Goal: Task Accomplishment & Management: Complete application form

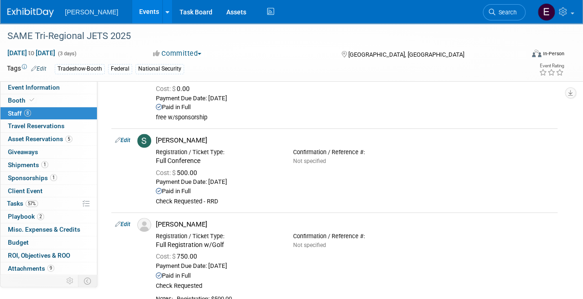
scroll to position [601, 0]
click at [510, 9] on span "Search" at bounding box center [505, 12] width 21 height 7
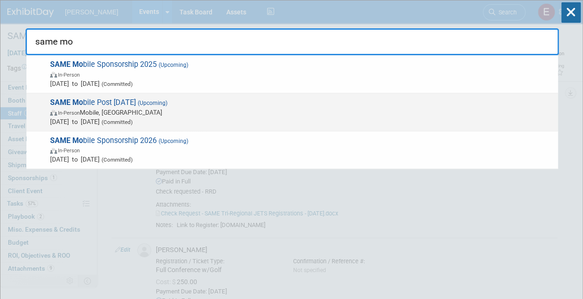
type input "same mo"
click at [103, 115] on span "In-Person Mobile, AL" at bounding box center [301, 112] width 503 height 9
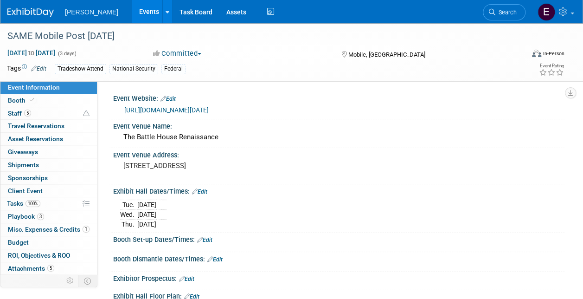
click at [197, 109] on link "https://www.same.org/event/2025-mobile-post-industry-day-workshop/" at bounding box center [166, 109] width 84 height 7
click at [209, 109] on link "https://www.same.org/event/2025-mobile-post-industry-day-workshop/" at bounding box center [166, 109] width 84 height 7
click at [71, 100] on link "Booth" at bounding box center [48, 100] width 96 height 13
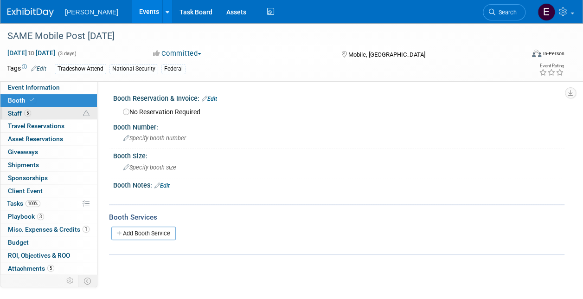
click at [72, 112] on link "5 Staff 5" at bounding box center [48, 113] width 96 height 13
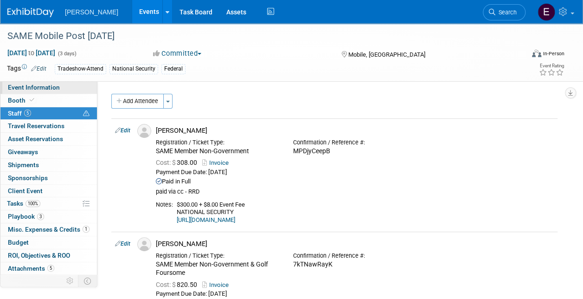
click at [70, 88] on link "Event Information" at bounding box center [48, 87] width 96 height 13
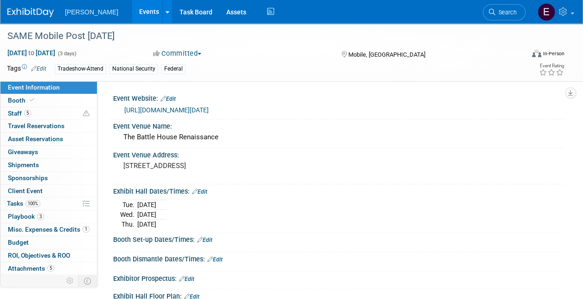
click at [503, 17] on link "Search" at bounding box center [504, 12] width 43 height 16
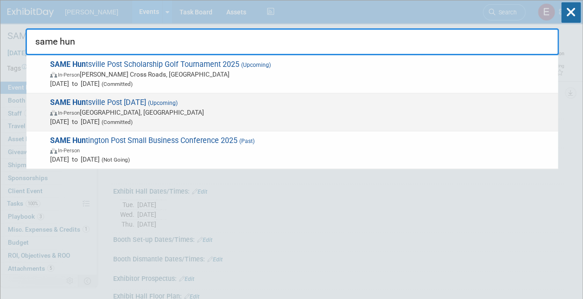
type input "same hun"
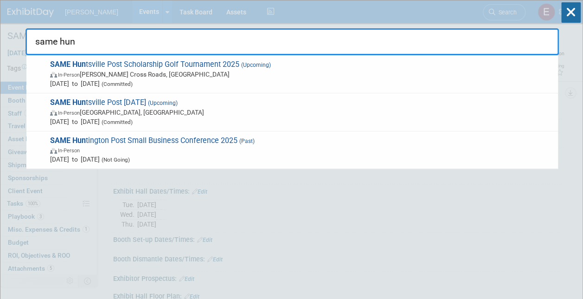
drag, startPoint x: 172, startPoint y: 126, endPoint x: 177, endPoint y: 130, distance: 5.9
click at [176, 130] on div "SAME Hun tsville Post Industry Day 2025 (Upcoming) In-Person Huntsville, AL Oct…" at bounding box center [291, 112] width 531 height 38
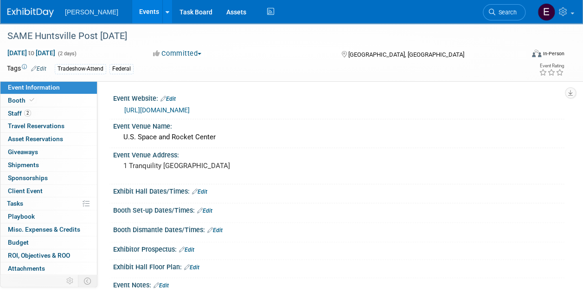
click at [213, 115] on div "https://samehsvpost.starchapter.com/" at bounding box center [340, 110] width 433 height 11
click at [190, 106] on link "https://samehsvpost.starchapter.com/" at bounding box center [156, 109] width 65 height 7
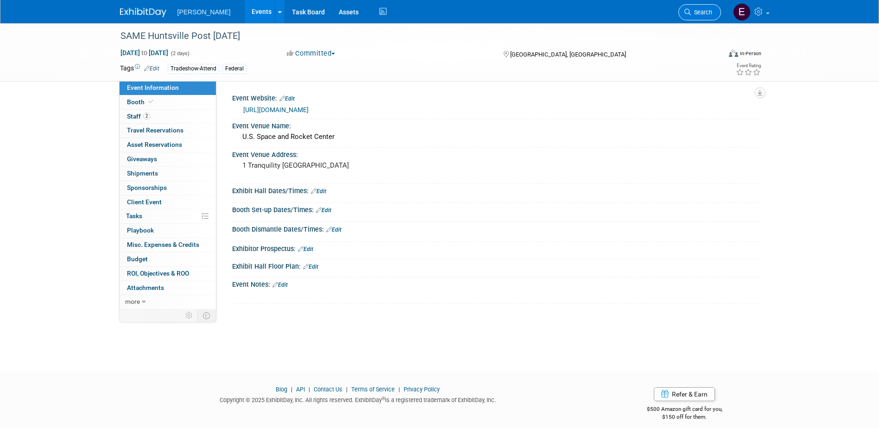
click at [582, 11] on span "Search" at bounding box center [701, 12] width 21 height 7
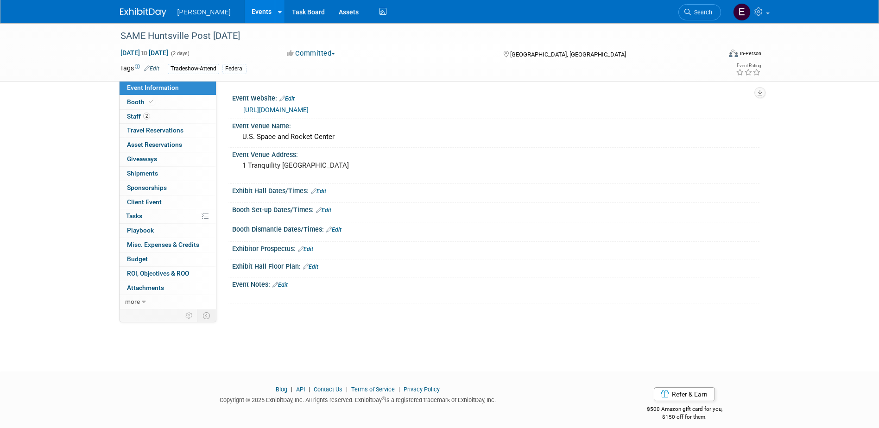
click at [309, 110] on link "https://samehsvpost.starchapter.com/" at bounding box center [275, 109] width 65 height 7
click at [245, 7] on link "Events" at bounding box center [262, 11] width 34 height 23
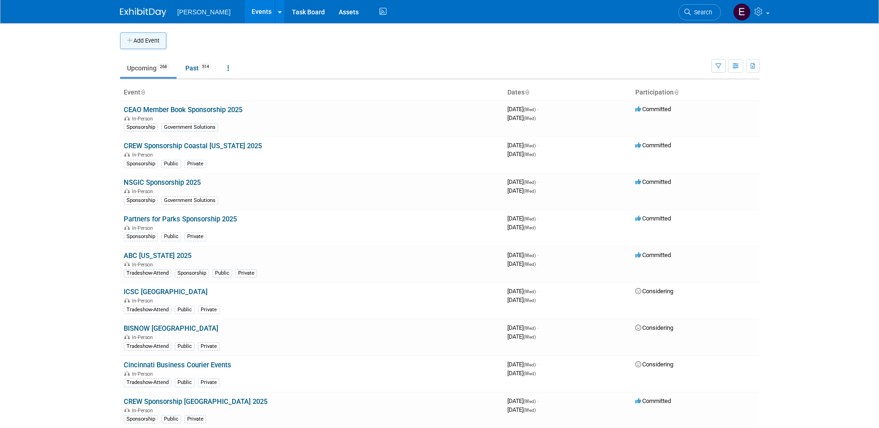
click at [158, 39] on button "Add Event" at bounding box center [143, 40] width 46 height 17
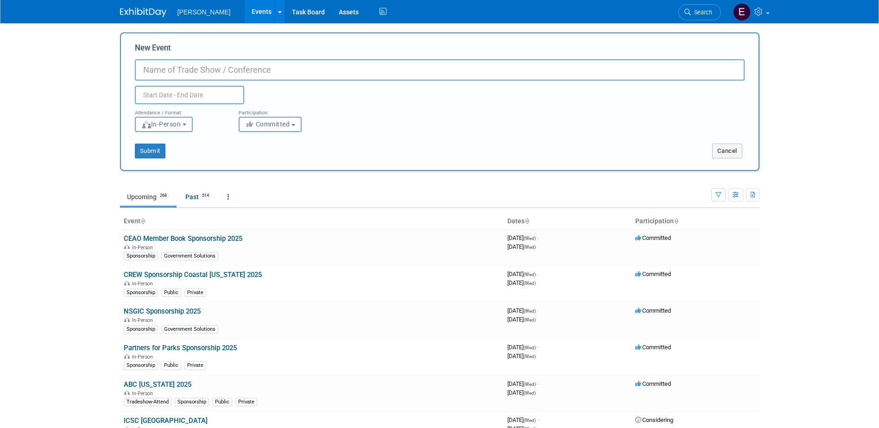
paste input "FY25 Omaha District-USACE Industry Day"
click at [162, 70] on input "FY25 Omaha District-USACE Industry Day" at bounding box center [440, 69] width 610 height 21
type input "FY26 Omaha District-USACE Industry Day"
click at [168, 89] on input "text" at bounding box center [189, 95] width 109 height 19
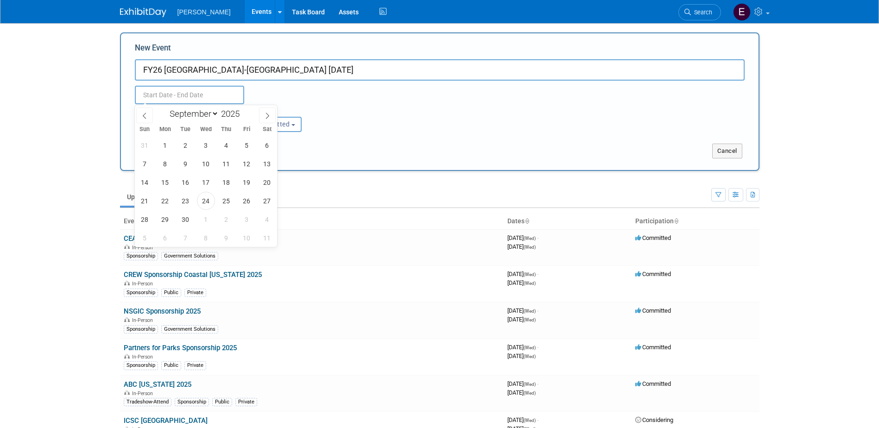
click at [57, 153] on body "Woolpert Events Add Event Bulk Upload Events Shareable Event Boards Recently Vi…" at bounding box center [439, 214] width 879 height 428
click at [159, 94] on input "text" at bounding box center [189, 95] width 109 height 19
click at [269, 116] on icon at bounding box center [267, 116] width 6 height 6
click at [268, 115] on icon at bounding box center [267, 116] width 6 height 6
click at [143, 113] on icon at bounding box center [144, 116] width 6 height 6
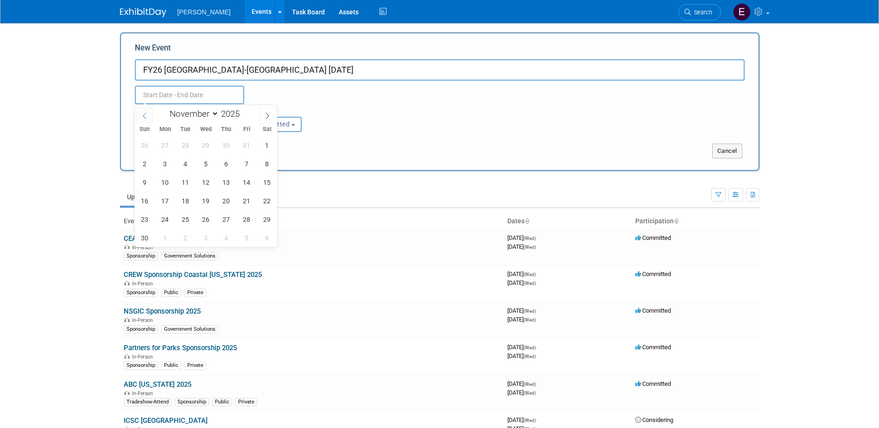
select select "9"
click at [223, 217] on span "30" at bounding box center [226, 219] width 18 height 18
type input "Oct 30, 2025 to Oct 30, 2025"
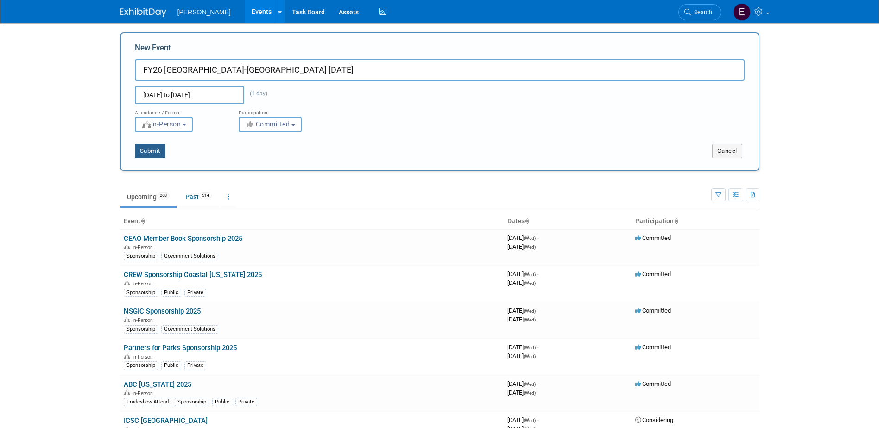
click at [159, 150] on button "Submit" at bounding box center [150, 151] width 31 height 15
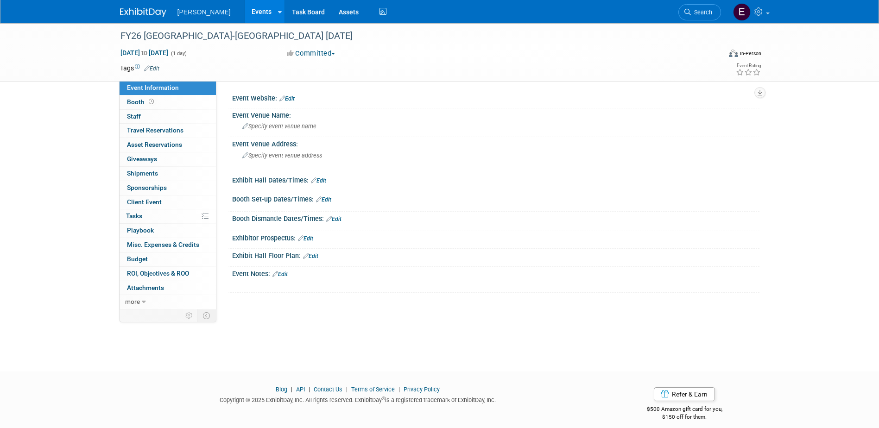
click at [154, 66] on link "Edit" at bounding box center [151, 68] width 15 height 6
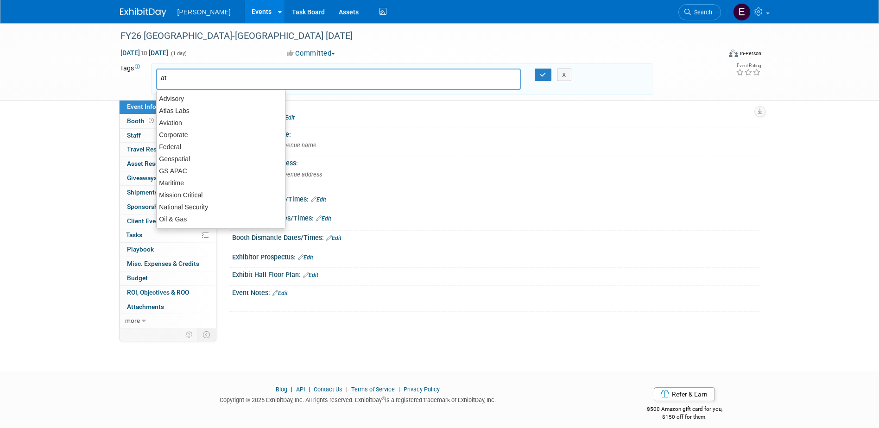
type input "att"
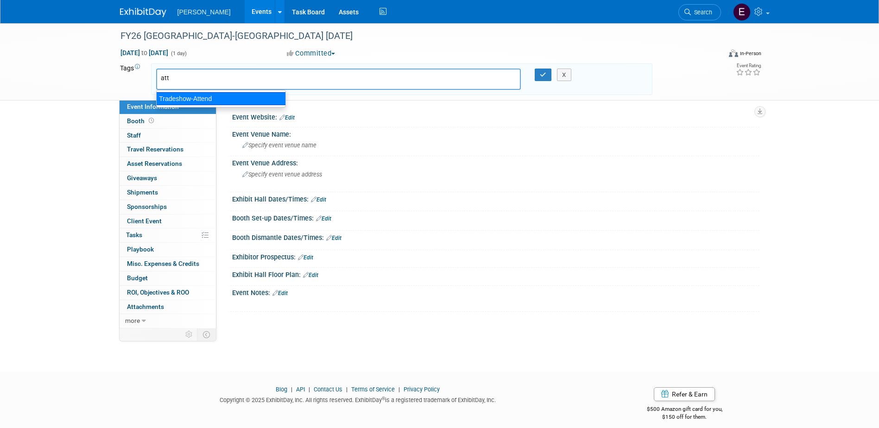
click at [186, 97] on div "Tradeshow-Attend" at bounding box center [221, 98] width 130 height 13
type input "Tradeshow-Attend"
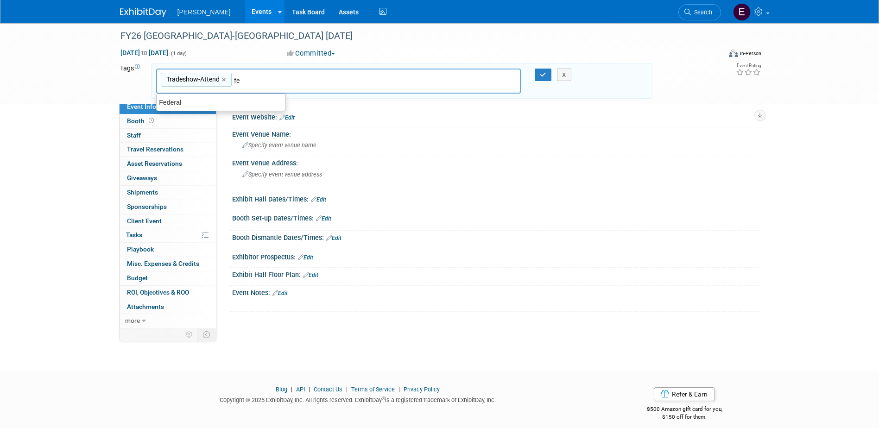
type input "fed"
type input "Tradeshow-Attend, Federal"
click at [543, 72] on icon "button" at bounding box center [543, 75] width 6 height 6
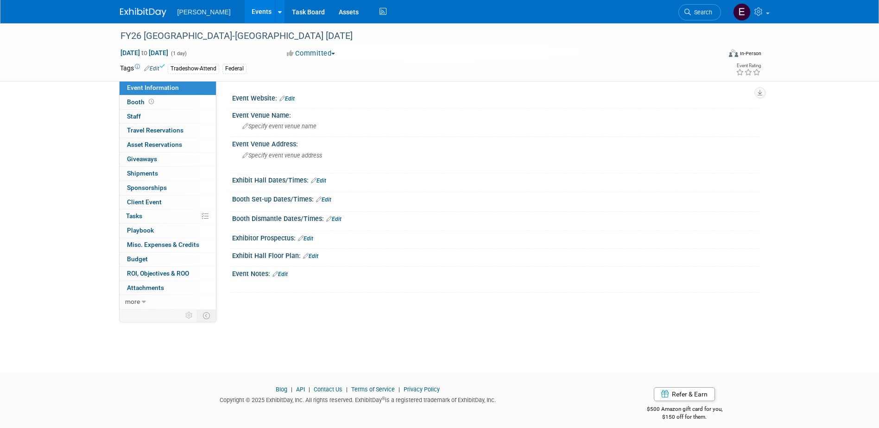
click at [289, 97] on link "Edit" at bounding box center [287, 98] width 15 height 6
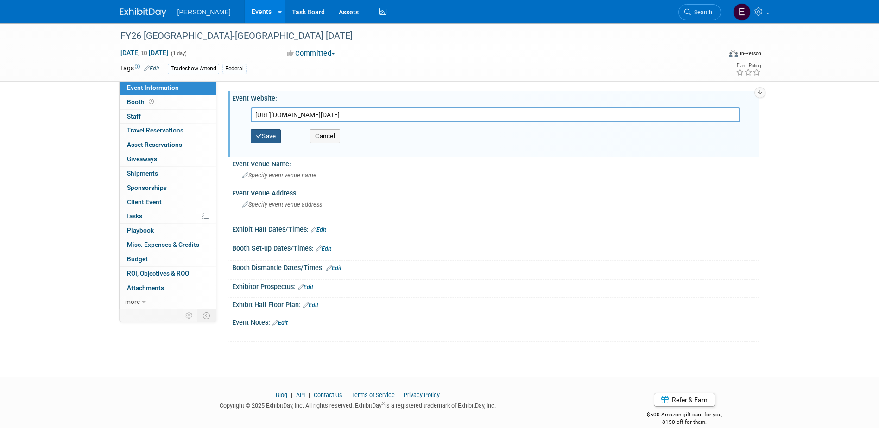
type input "https://www.eventbrite.com/e/save-the-date-fy25-omaha-district-usace-industry-d…"
click at [263, 138] on button "Save" at bounding box center [266, 136] width 31 height 14
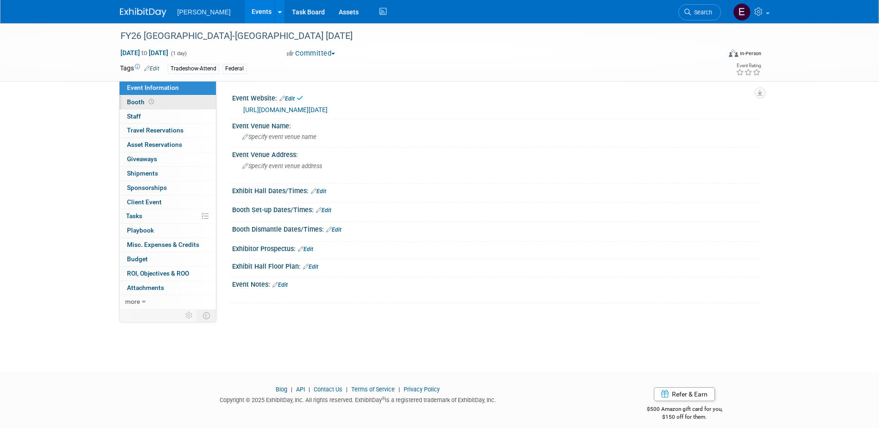
click at [142, 104] on span "Booth" at bounding box center [141, 101] width 29 height 7
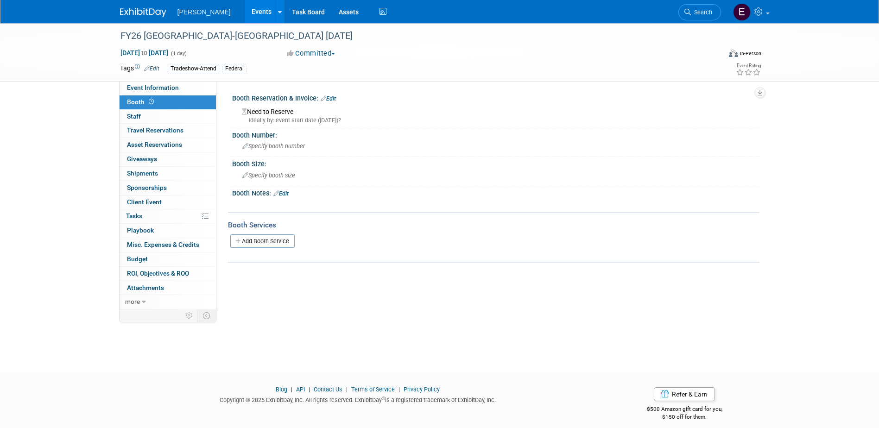
drag, startPoint x: 329, startPoint y: 96, endPoint x: 320, endPoint y: 102, distance: 10.6
click at [330, 96] on link "Edit" at bounding box center [328, 98] width 15 height 6
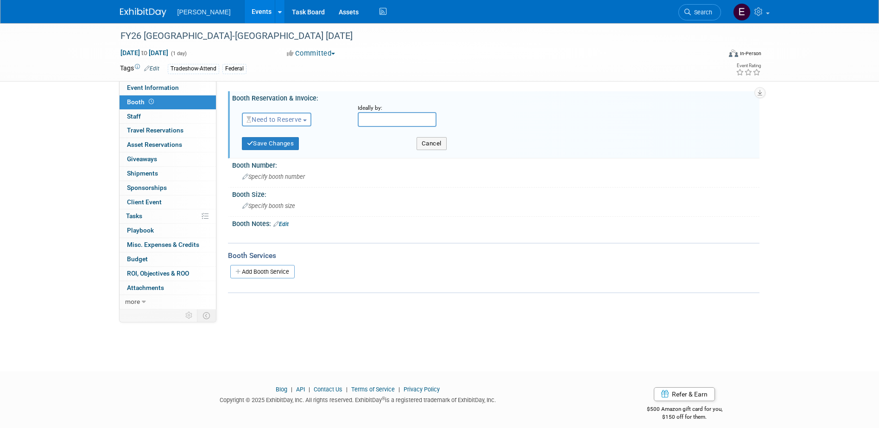
click at [307, 116] on button "Need to Reserve" at bounding box center [277, 120] width 70 height 14
click at [286, 160] on link "No Reservation Required" at bounding box center [291, 161] width 99 height 13
click at [273, 142] on button "Save Changes" at bounding box center [270, 143] width 57 height 13
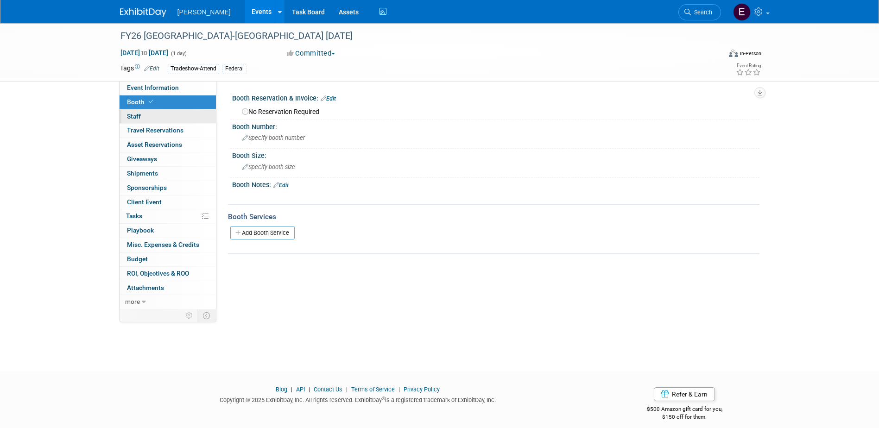
click at [159, 115] on link "0 Staff 0" at bounding box center [168, 117] width 96 height 14
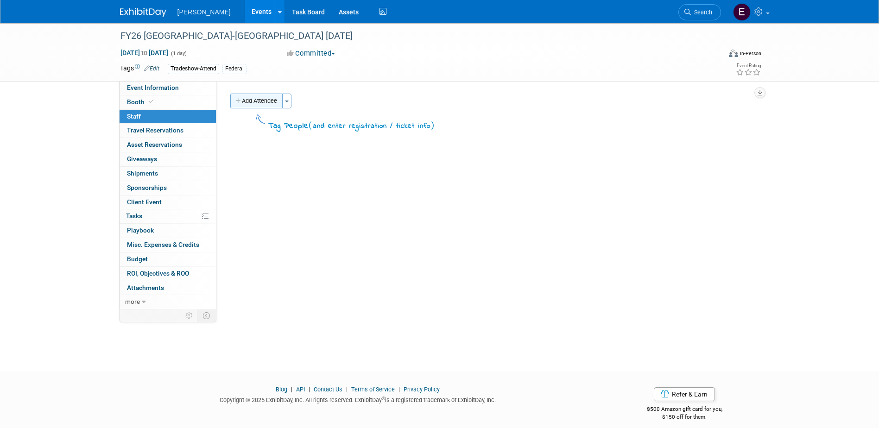
click at [248, 97] on button "Add Attendee" at bounding box center [256, 101] width 52 height 15
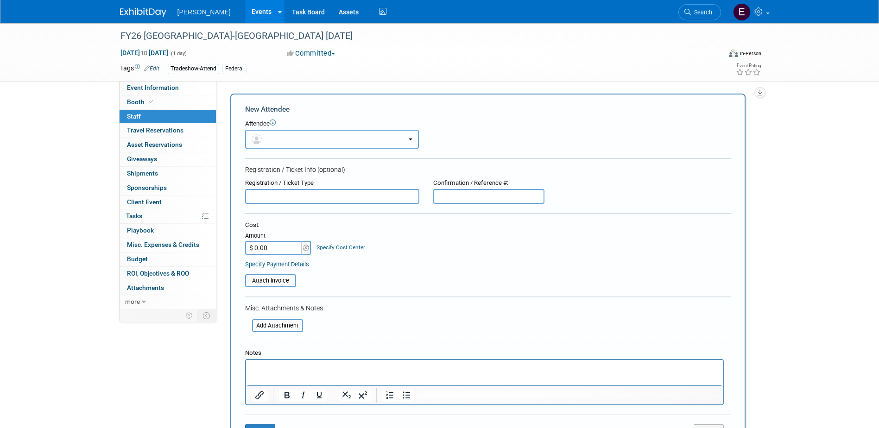
click at [287, 139] on button "button" at bounding box center [332, 139] width 174 height 19
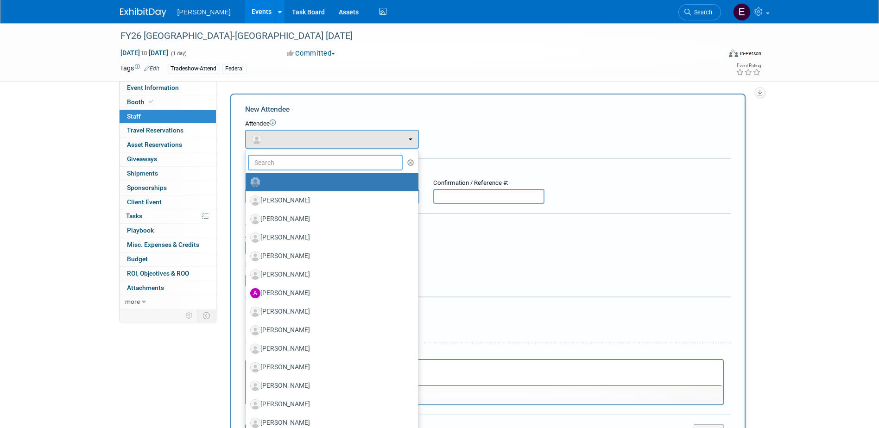
click at [286, 164] on input "text" at bounding box center [325, 163] width 155 height 16
type input "moore"
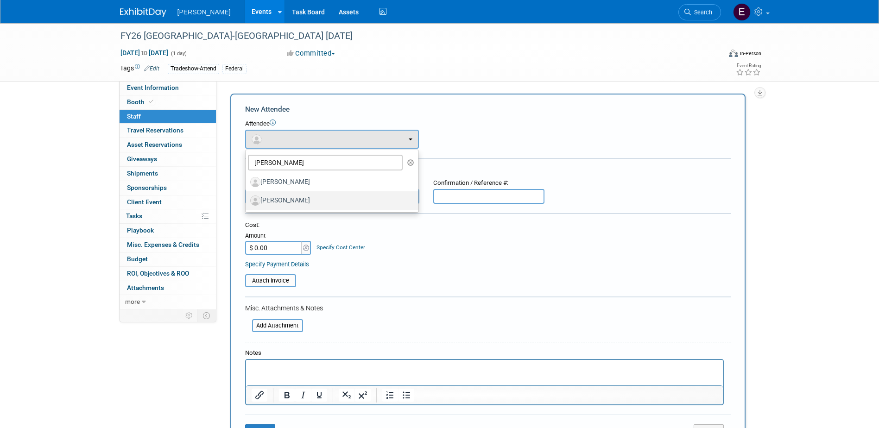
click at [280, 198] on label "[PERSON_NAME]" at bounding box center [329, 200] width 159 height 15
click at [247, 198] on input "[PERSON_NAME]" at bounding box center [244, 200] width 6 height 6
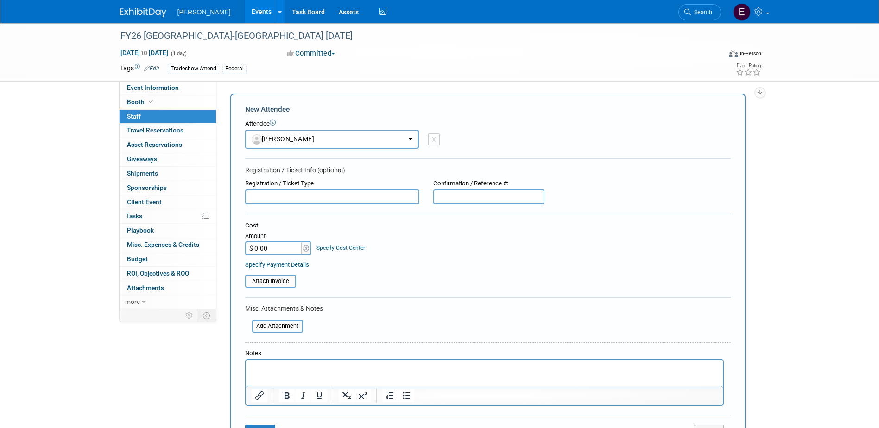
select select "f3fcef65-40d5-4404-844b-2751b273a07f"
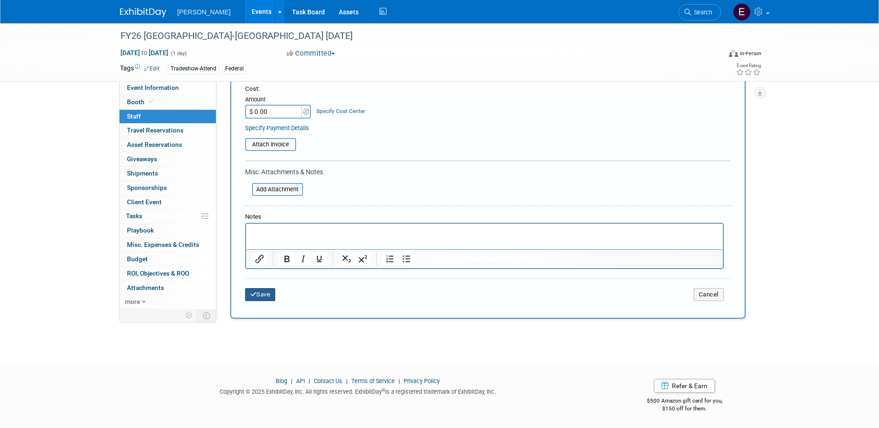
click at [268, 295] on button "Save" at bounding box center [260, 294] width 31 height 13
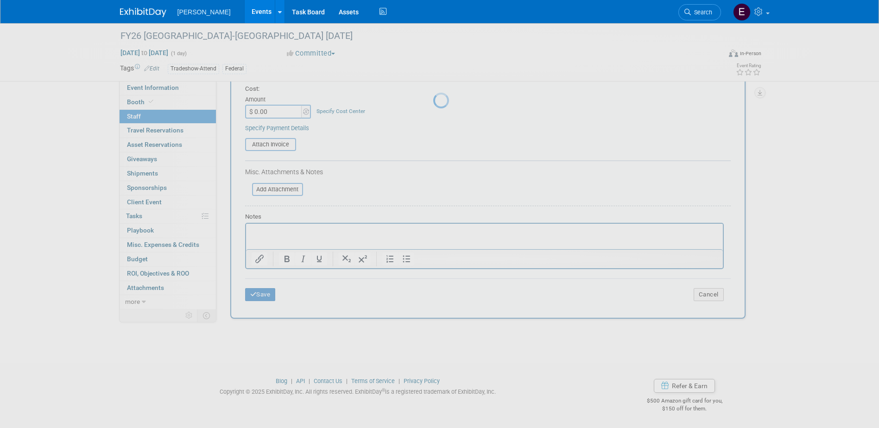
scroll to position [8, 0]
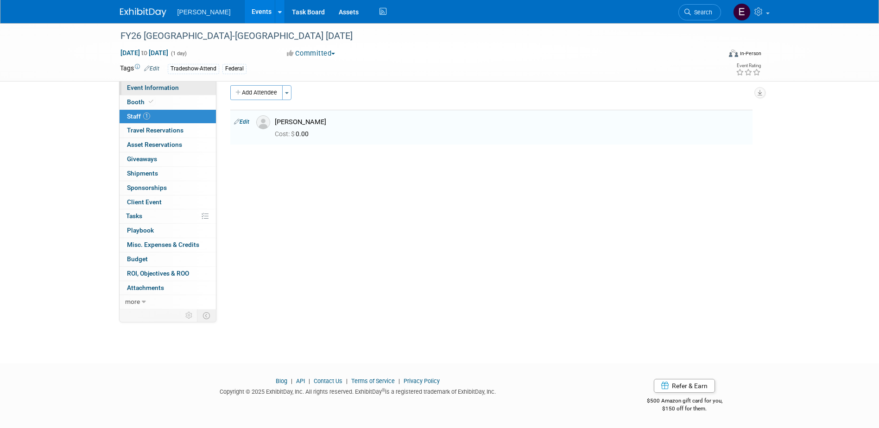
click at [185, 88] on link "Event Information" at bounding box center [168, 88] width 96 height 14
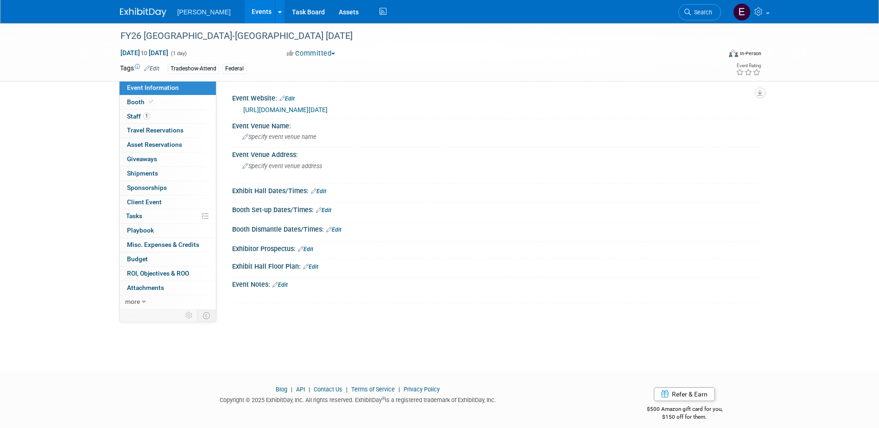
click at [272, 108] on link "https://www.eventbrite.com/e/save-the-date-fy25-omaha-district-usace-industry-d…" at bounding box center [285, 109] width 84 height 7
click at [245, 14] on link "Events" at bounding box center [262, 11] width 34 height 23
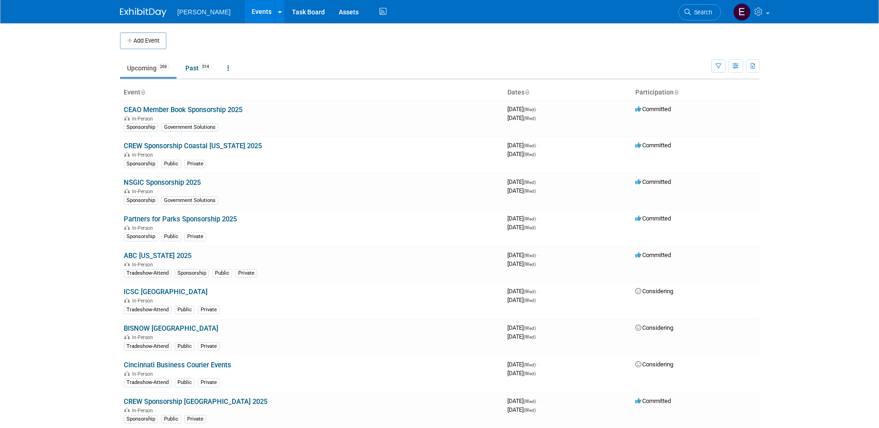
click at [162, 42] on button "Add Event" at bounding box center [143, 40] width 46 height 17
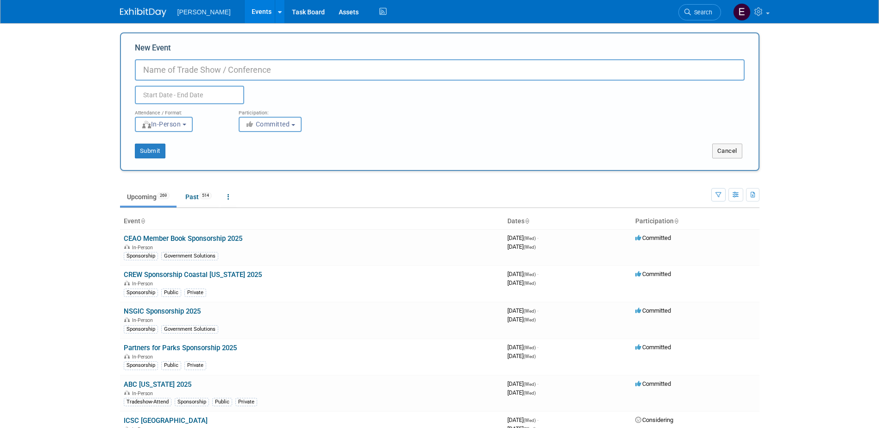
click at [256, 72] on input "New Event" at bounding box center [440, 69] width 610 height 21
type input "SAME Space Coast Scholarship Golf Outing 2025"
click at [197, 90] on input "text" at bounding box center [189, 95] width 109 height 19
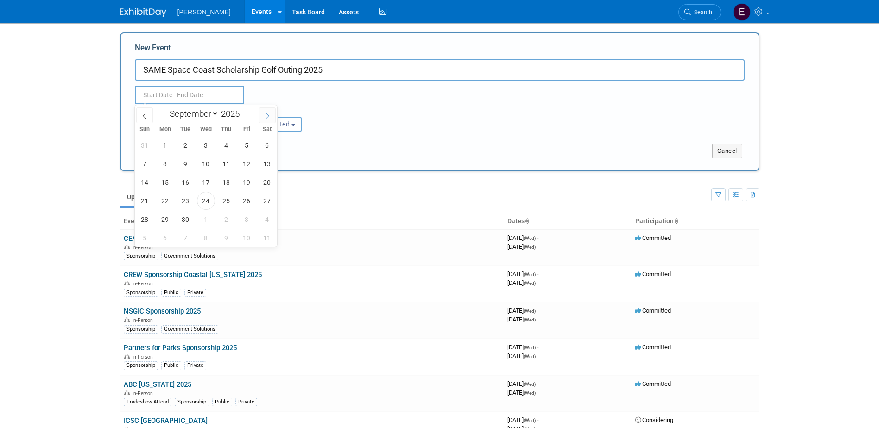
click at [267, 117] on icon at bounding box center [267, 116] width 6 height 6
click at [267, 116] on icon at bounding box center [267, 116] width 6 height 6
select select "10"
click at [254, 161] on span "7" at bounding box center [247, 164] width 18 height 18
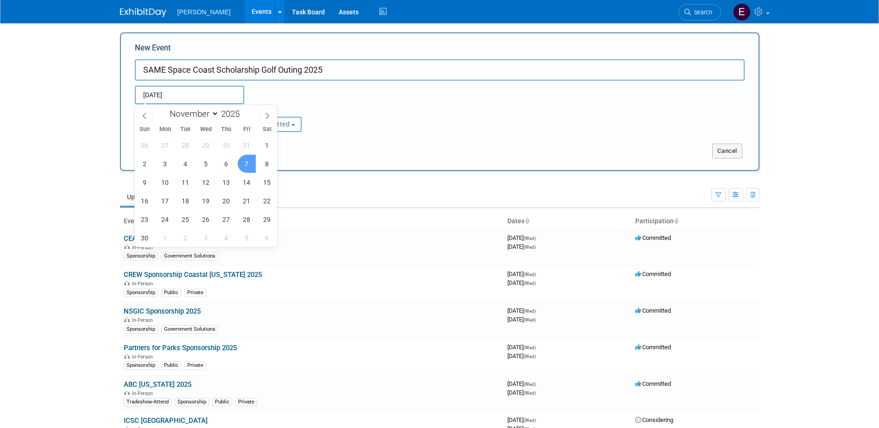
type input "[DATE] to [DATE]"
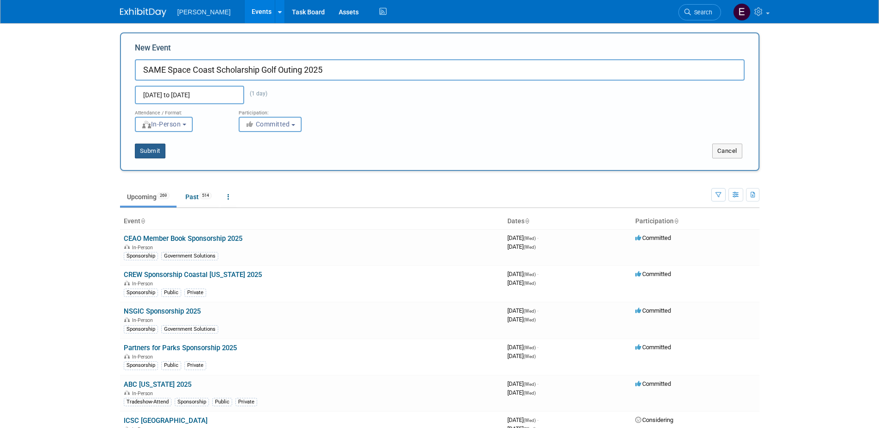
click at [148, 149] on button "Submit" at bounding box center [150, 151] width 31 height 15
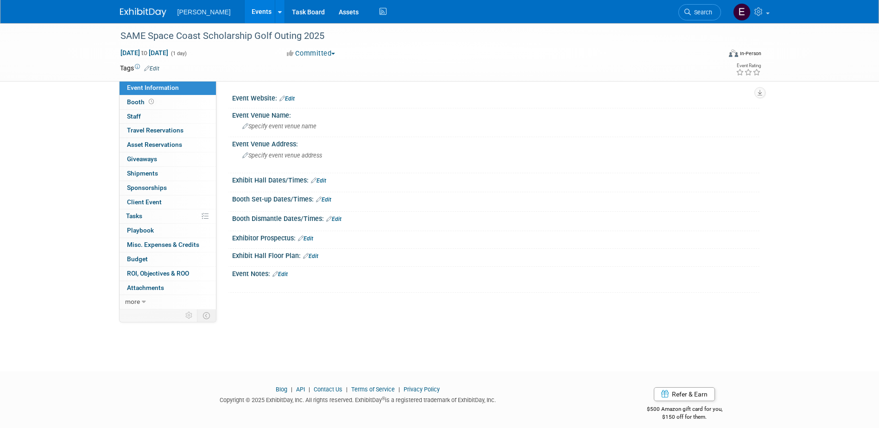
drag, startPoint x: 158, startPoint y: 67, endPoint x: 163, endPoint y: 71, distance: 7.0
click at [158, 66] on link "Edit" at bounding box center [151, 68] width 15 height 6
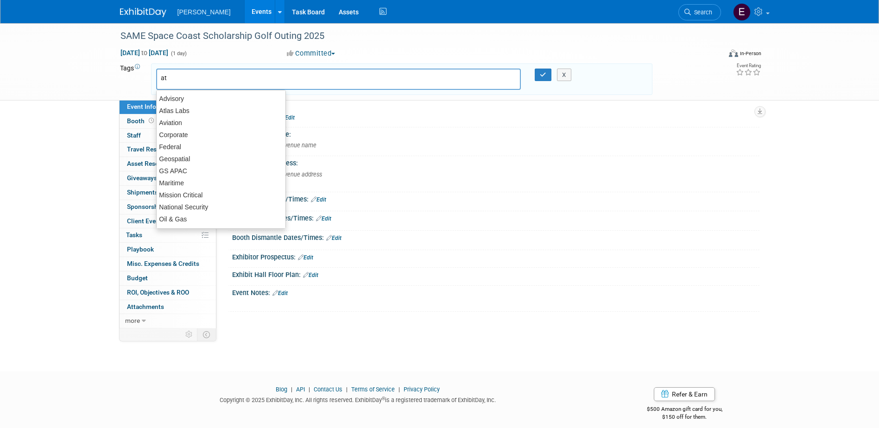
type input "att"
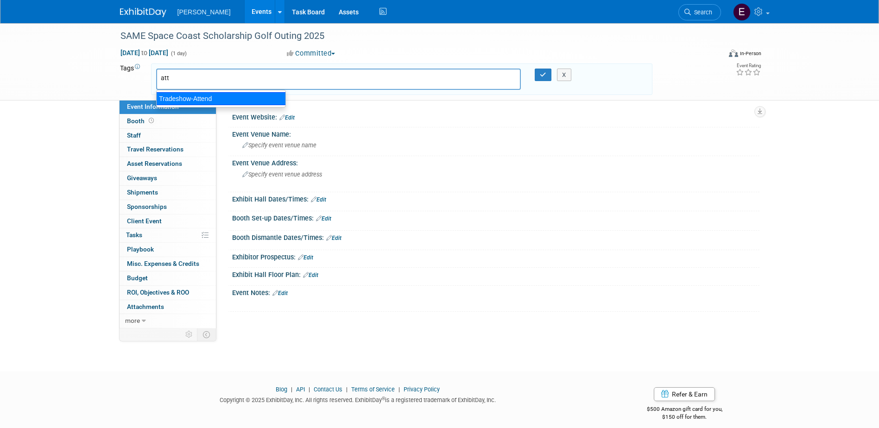
click at [197, 95] on div "Tradeshow-Attend" at bounding box center [221, 98] width 130 height 13
type input "Tradeshow-Attend"
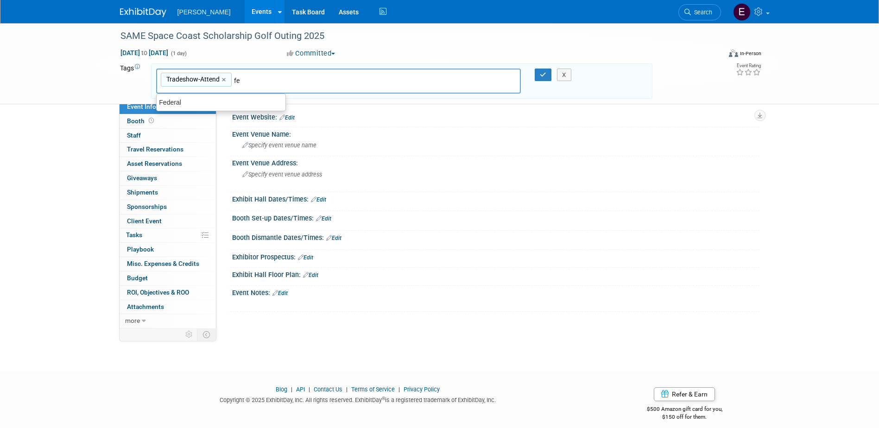
type input "fed"
click at [198, 103] on div "Federal" at bounding box center [221, 102] width 130 height 13
type input "Tradeshow-Attend, Federal"
click at [541, 74] on icon "button" at bounding box center [543, 75] width 6 height 6
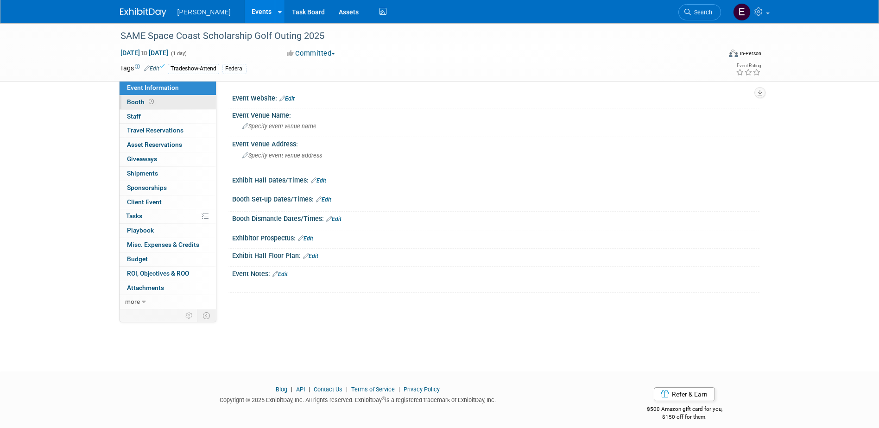
click at [157, 101] on link "Booth" at bounding box center [168, 102] width 96 height 14
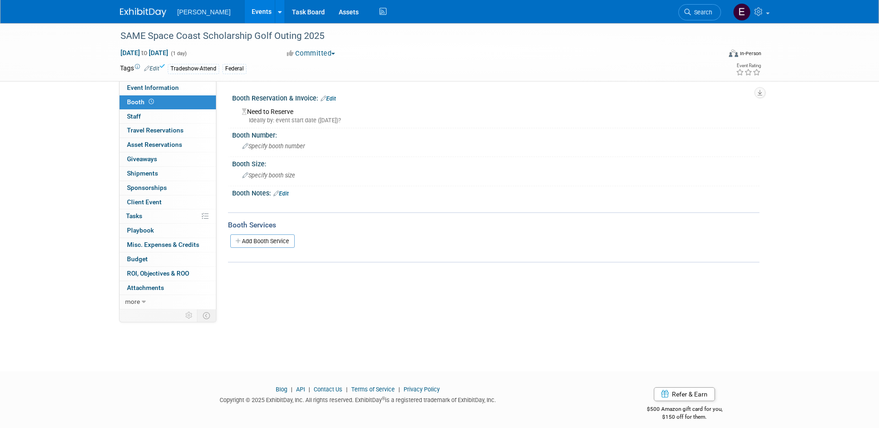
click at [331, 96] on link "Edit" at bounding box center [328, 98] width 15 height 6
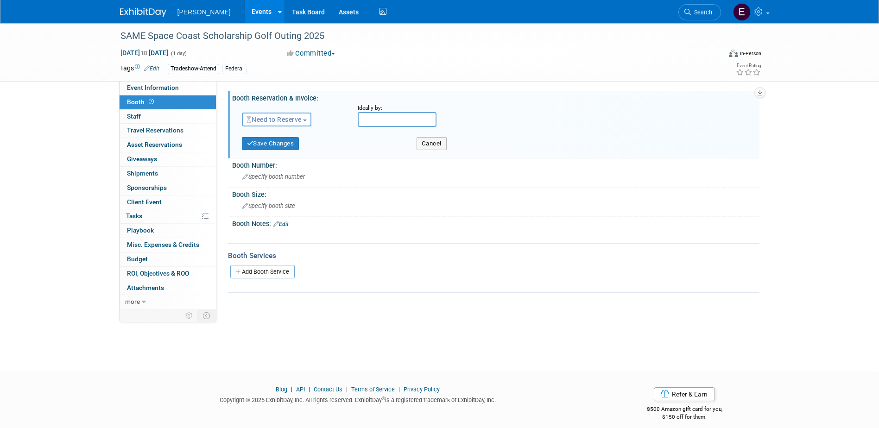
click at [298, 121] on span "Need to Reserve" at bounding box center [274, 119] width 55 height 7
click at [280, 157] on link "No Reservation Required" at bounding box center [291, 161] width 99 height 13
click at [277, 145] on button "Save Changes" at bounding box center [270, 143] width 57 height 13
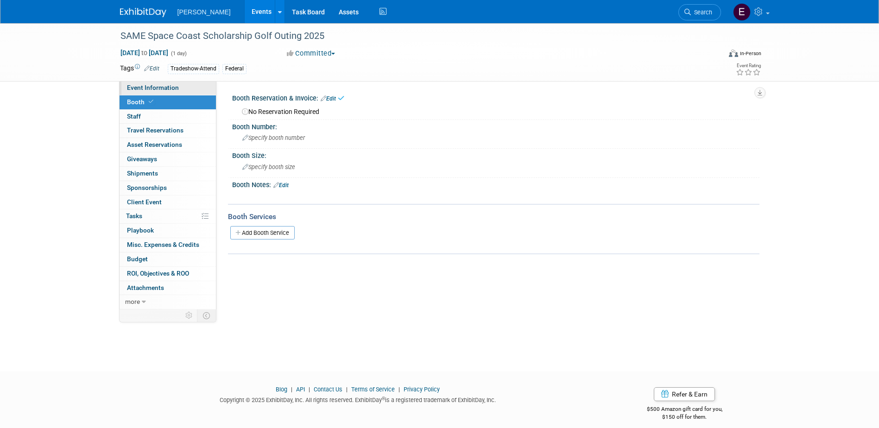
click at [179, 91] on link "Event Information" at bounding box center [168, 88] width 96 height 14
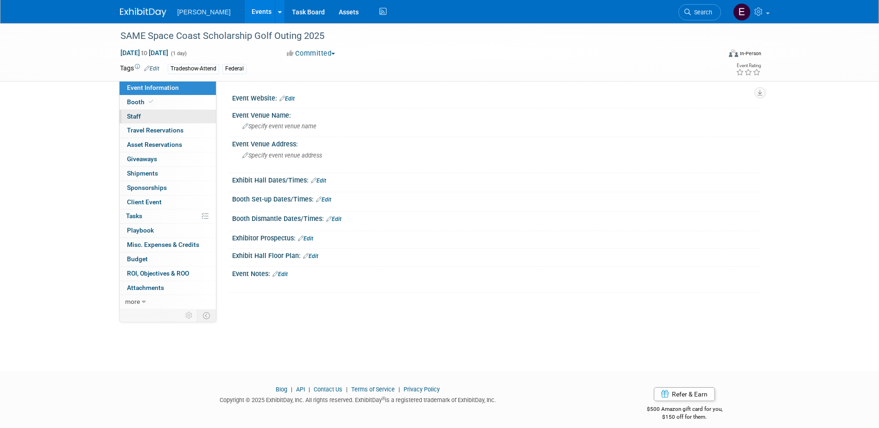
click at [168, 115] on link "0 Staff 0" at bounding box center [168, 117] width 96 height 14
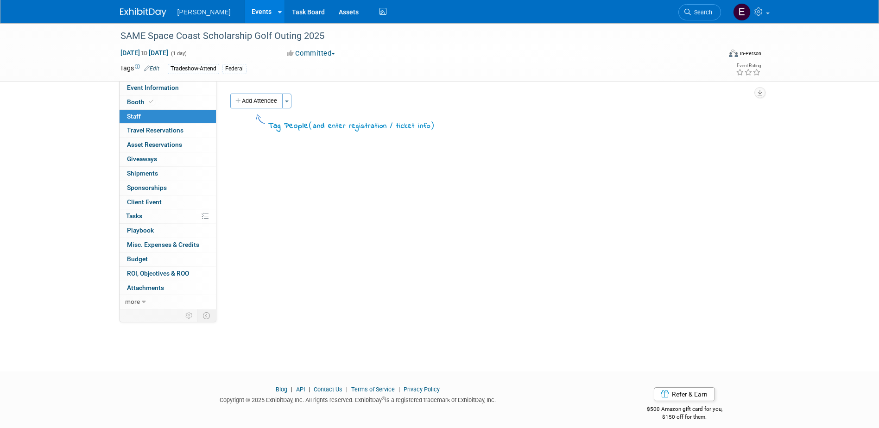
click at [268, 100] on button "Add Attendee" at bounding box center [256, 101] width 52 height 15
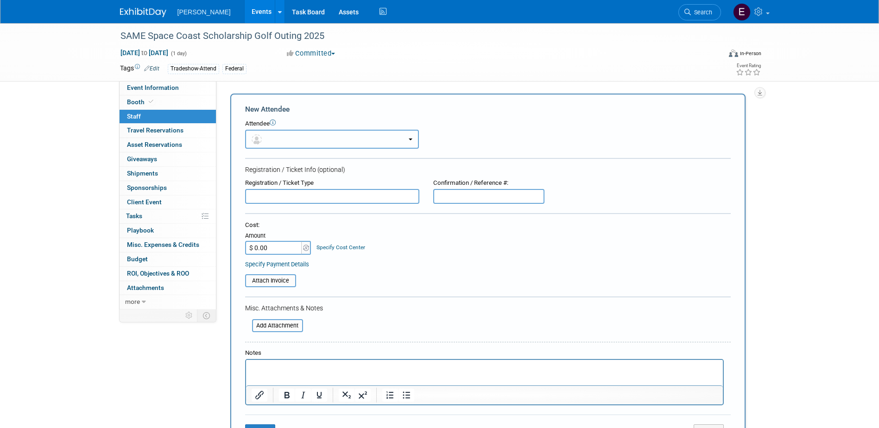
click at [298, 135] on button "button" at bounding box center [332, 139] width 174 height 19
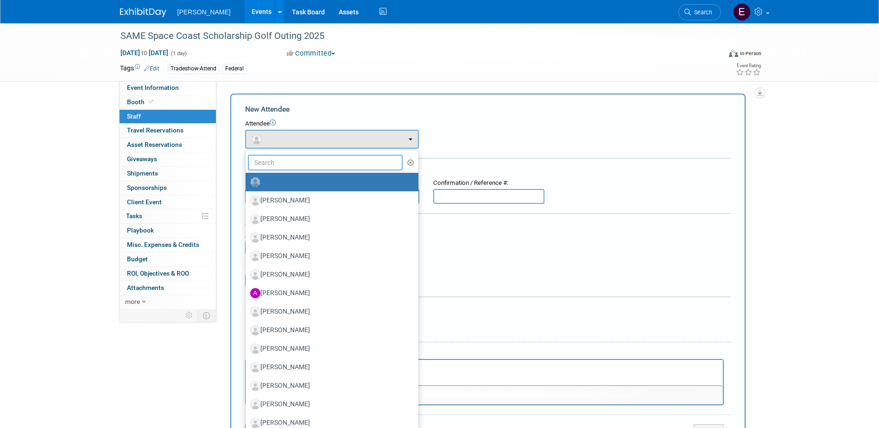
click at [295, 160] on input "text" at bounding box center [325, 163] width 155 height 16
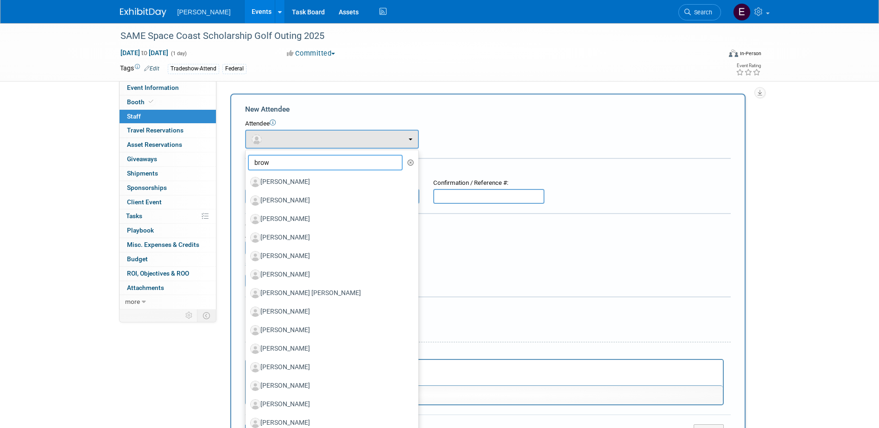
type input "brown"
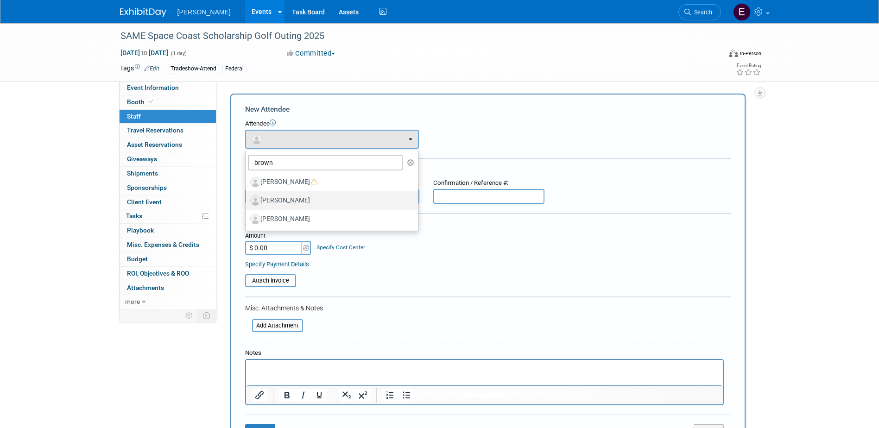
click at [294, 205] on label "[PERSON_NAME]" at bounding box center [329, 200] width 159 height 15
click at [247, 203] on input "[PERSON_NAME]" at bounding box center [244, 200] width 6 height 6
select select "3647a2f4-5540-47f8-8c21-144c3a17e126"
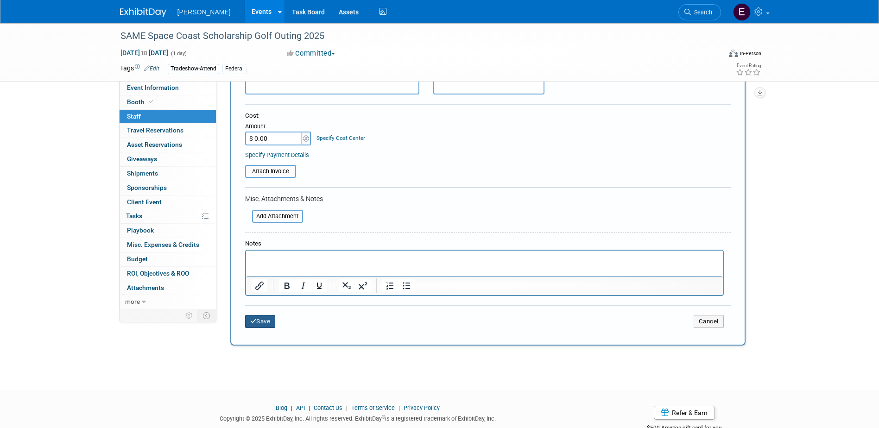
click at [265, 323] on button "Save" at bounding box center [260, 321] width 31 height 13
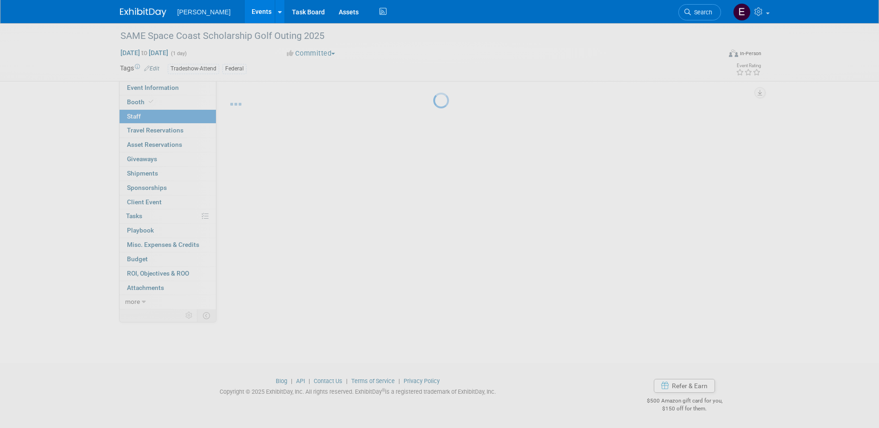
scroll to position [8, 0]
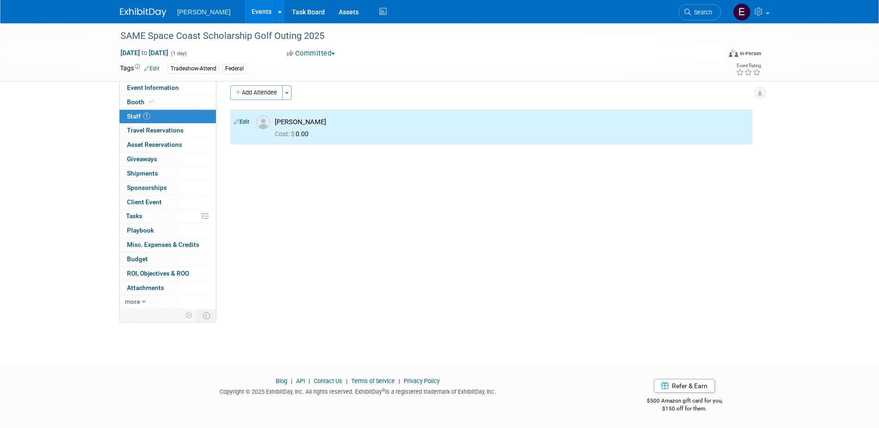
click at [269, 96] on button "Add Attendee" at bounding box center [256, 92] width 52 height 15
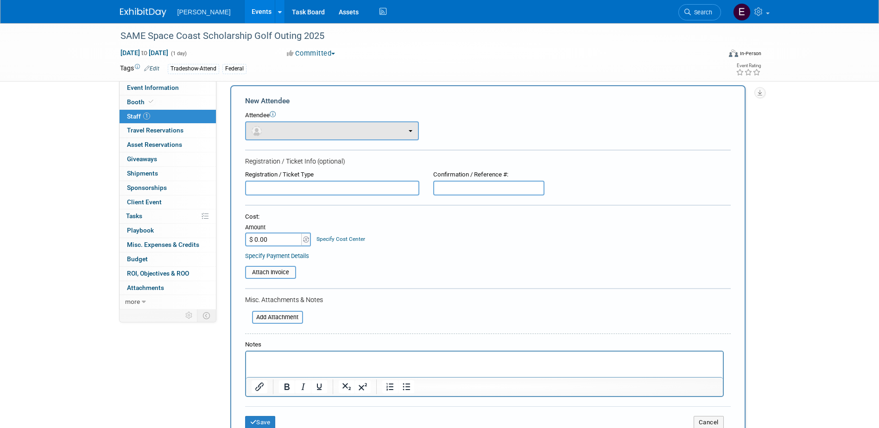
scroll to position [0, 0]
click at [298, 127] on button "button" at bounding box center [332, 130] width 174 height 19
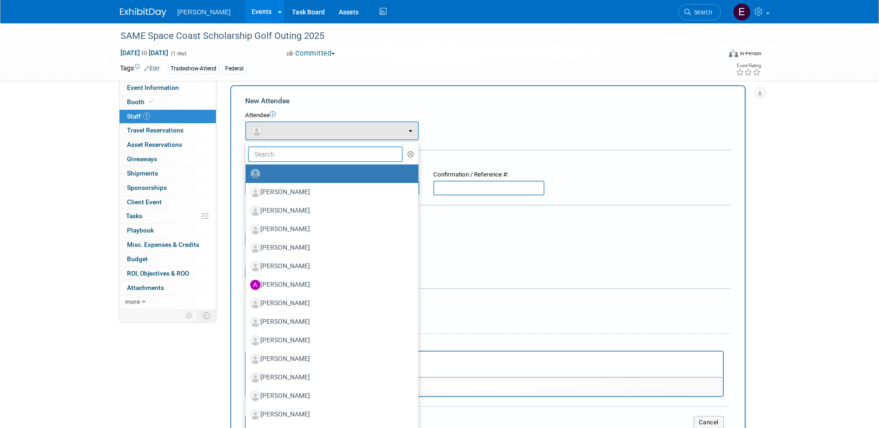
click at [299, 155] on input "text" at bounding box center [325, 154] width 155 height 16
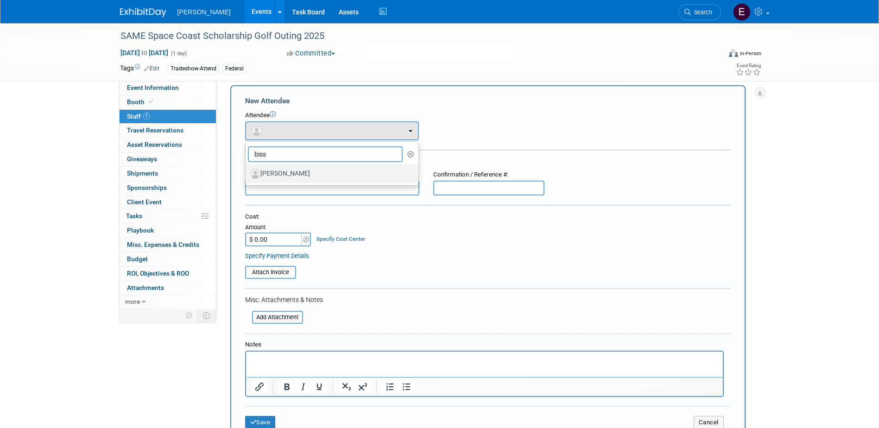
type input "biss"
click at [304, 175] on label "[PERSON_NAME]" at bounding box center [329, 173] width 159 height 15
click at [247, 175] on input "[PERSON_NAME]" at bounding box center [244, 173] width 6 height 6
select select "3c5e0ded-9c16-40f1-a321-faf40c1b24d1"
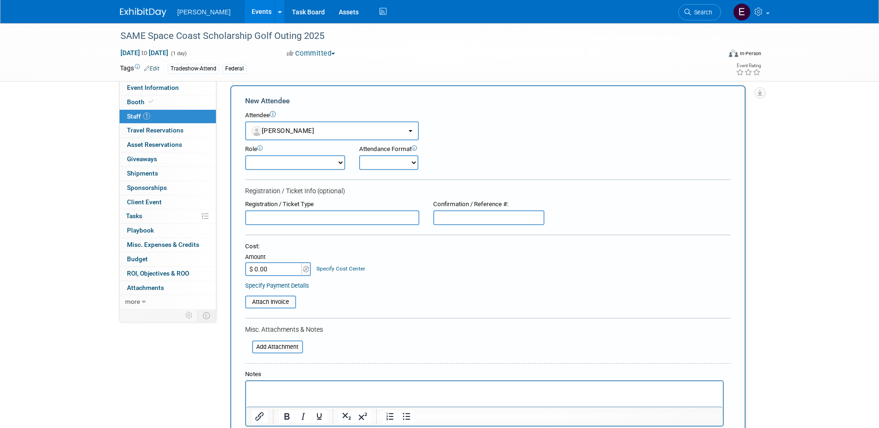
scroll to position [194, 0]
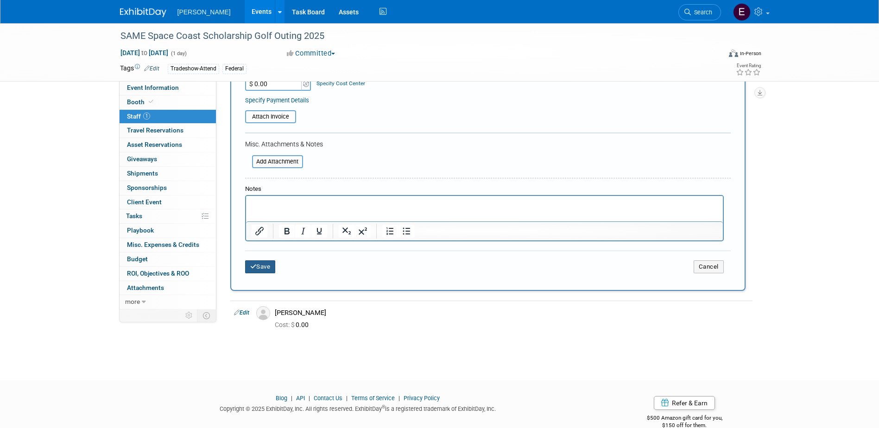
click at [275, 265] on button "Save" at bounding box center [260, 267] width 31 height 13
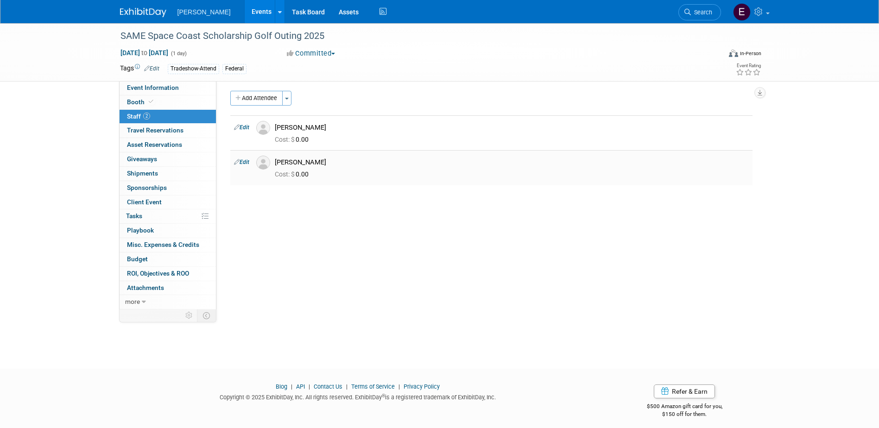
scroll to position [0, 0]
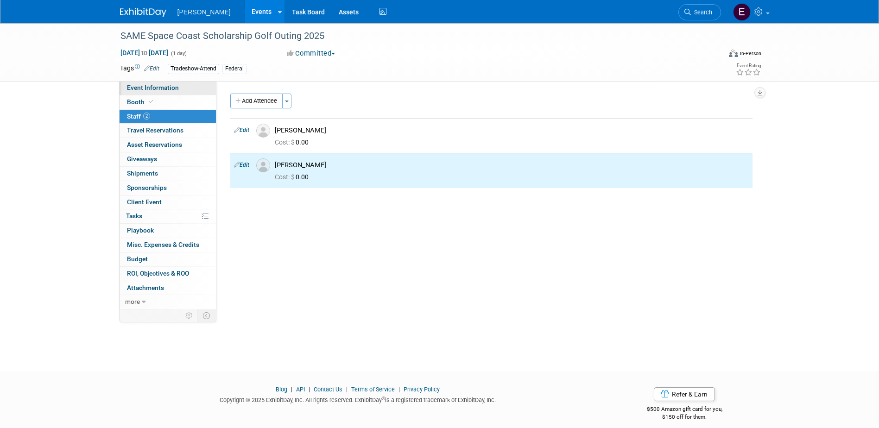
drag, startPoint x: 155, startPoint y: 93, endPoint x: 159, endPoint y: 90, distance: 5.3
click at [155, 93] on link "Event Information" at bounding box center [168, 88] width 96 height 14
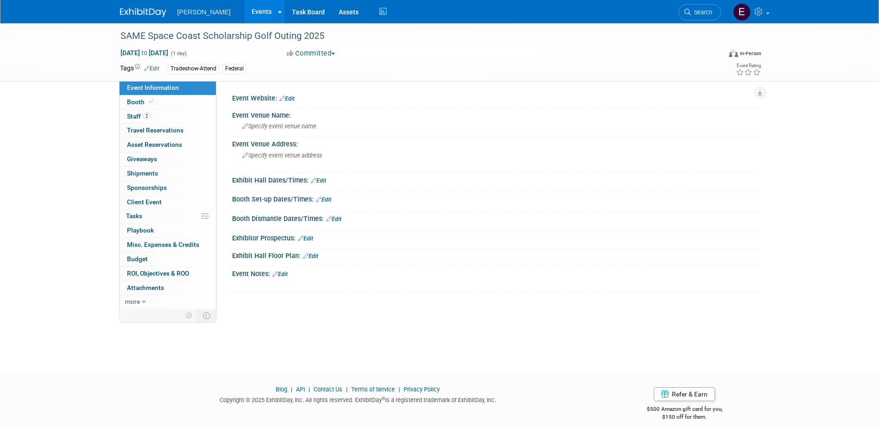
click at [288, 100] on link "Edit" at bounding box center [287, 98] width 15 height 6
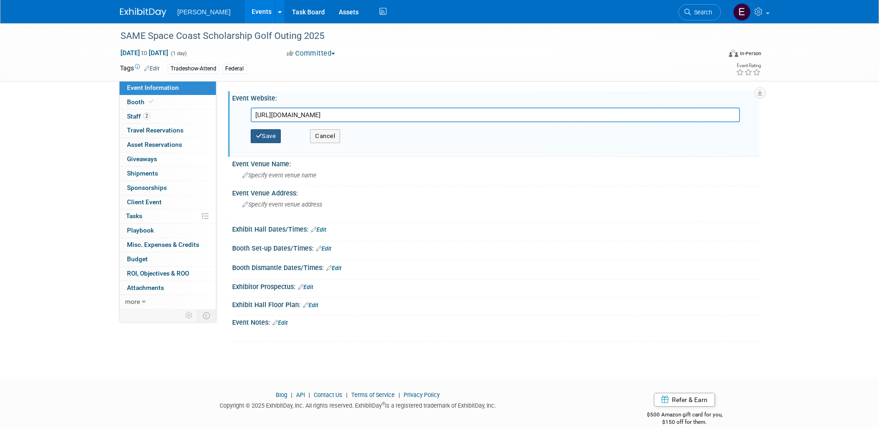
type input "https://samespacecoast.org/upcoming-event-same-space-coast-post-2025-golf-tourn…"
click at [266, 140] on button "Save" at bounding box center [266, 136] width 31 height 14
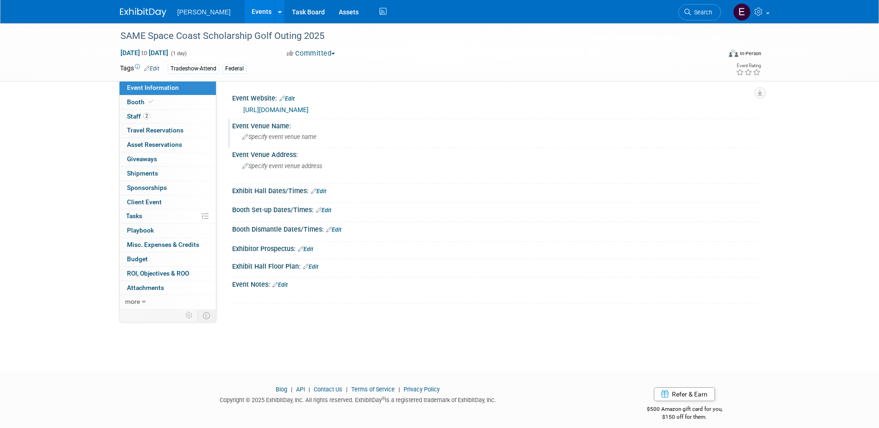
click at [264, 138] on span "Specify event venue name" at bounding box center [279, 137] width 74 height 7
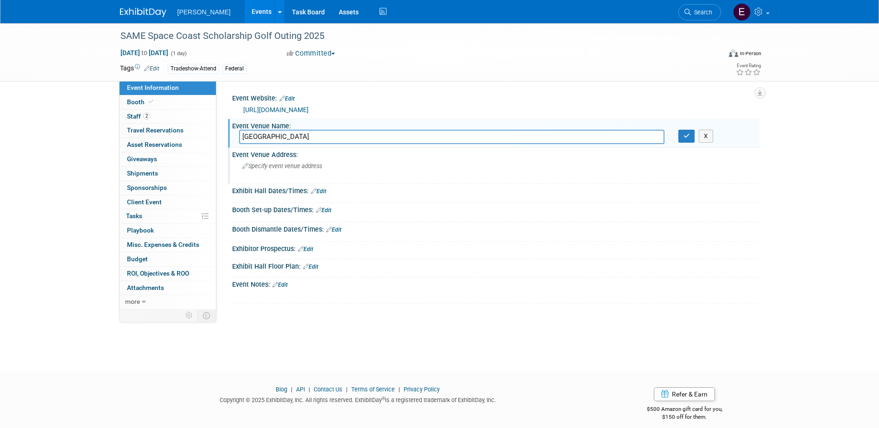
type input "Cocoa Beach Country Club"
click at [262, 176] on div "Specify event venue address" at bounding box center [342, 169] width 206 height 21
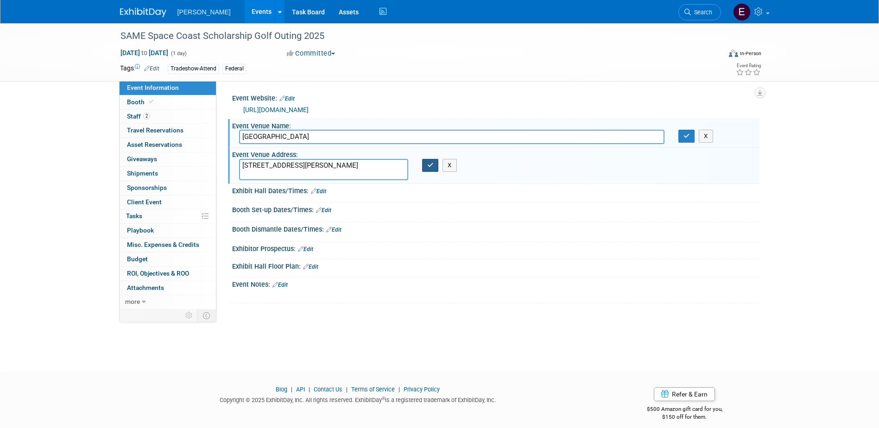
type textarea "5000 Tom Warriner Blvd Cocoa Beach, FL 32931"
click at [438, 163] on button "button" at bounding box center [430, 165] width 17 height 13
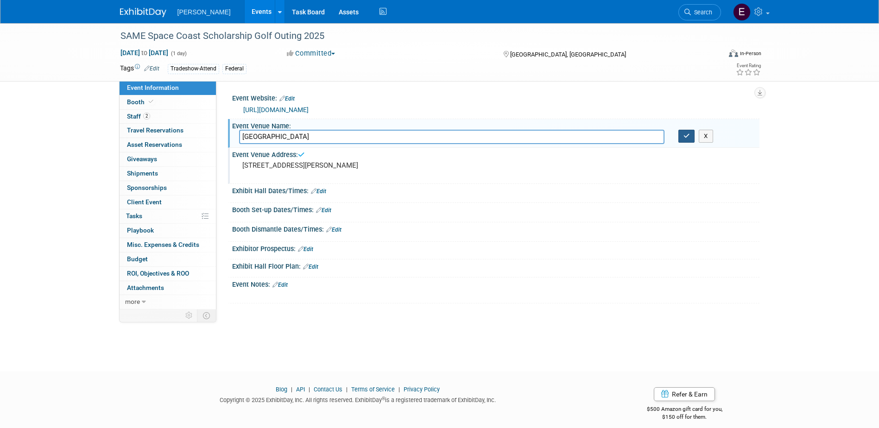
click at [692, 136] on button "button" at bounding box center [687, 136] width 17 height 13
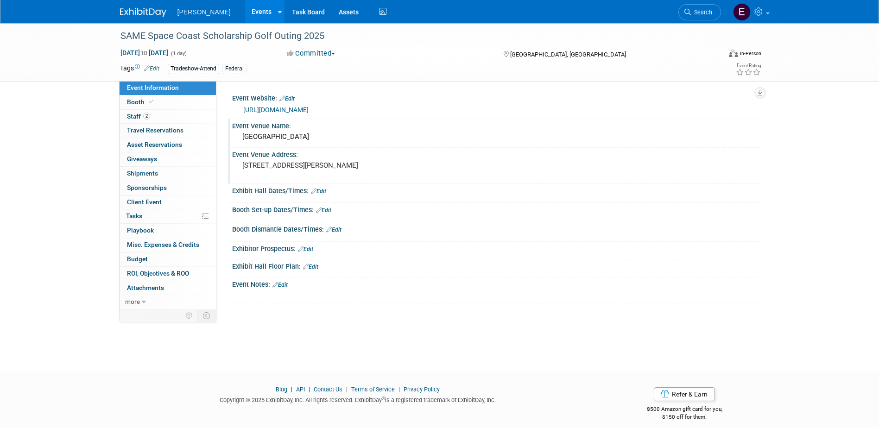
click at [154, 66] on link "Edit" at bounding box center [151, 68] width 15 height 6
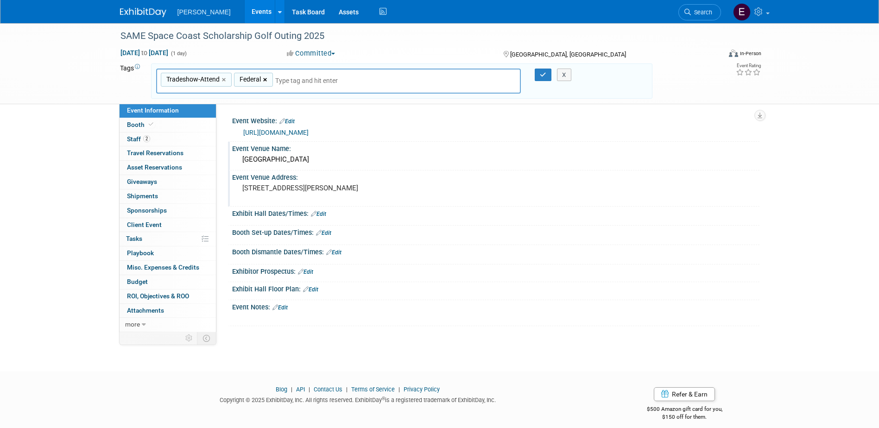
click at [265, 80] on link "×" at bounding box center [266, 80] width 6 height 11
type input "Tradeshow-Attend"
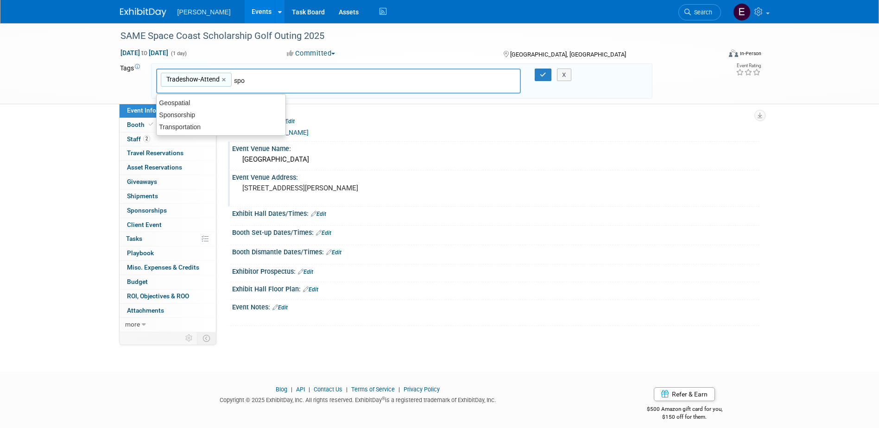
type input "spon"
click at [228, 103] on div "Sponsorship" at bounding box center [221, 103] width 129 height 12
type input "Tradeshow-Attend, Sponsorship"
type input "fed"
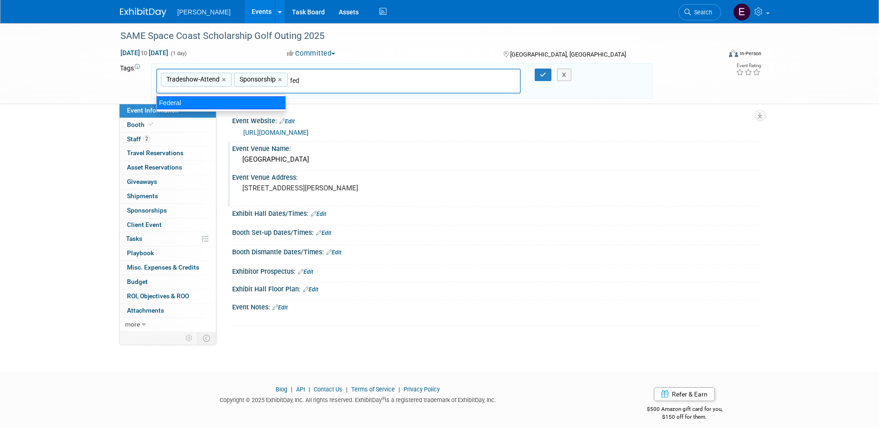
click at [267, 97] on div "Federal" at bounding box center [221, 102] width 130 height 13
type input "Tradeshow-Attend, Sponsorship, Federal"
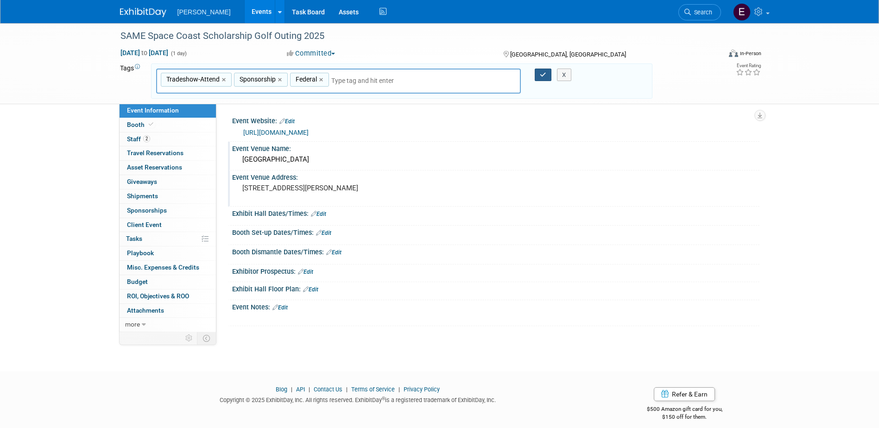
click at [544, 72] on icon "button" at bounding box center [543, 75] width 6 height 6
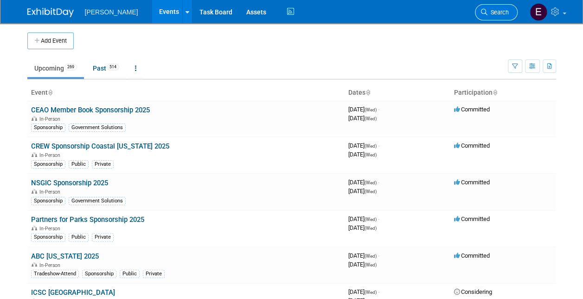
click at [498, 12] on span "Search" at bounding box center [497, 12] width 21 height 7
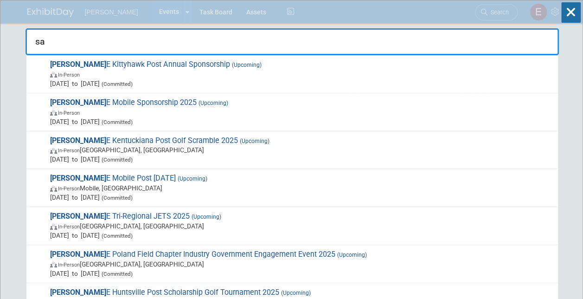
type input "s"
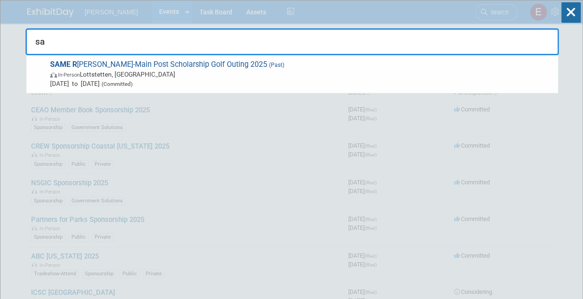
type input "s"
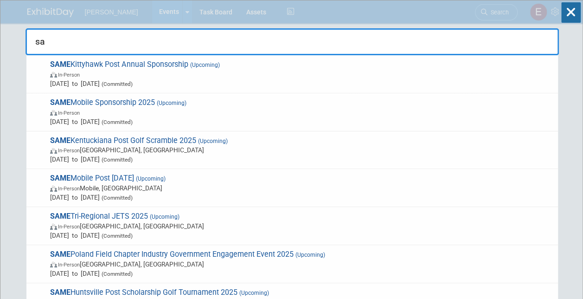
type input "s"
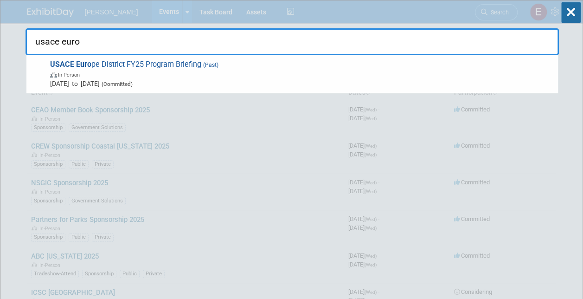
drag, startPoint x: 92, startPoint y: 44, endPoint x: 0, endPoint y: 13, distance: 97.5
click at [0, 23] on html "Woolpert Events Add Event Bulk Upload Events Shareable Event Boards Recently Vi…" at bounding box center [291, 149] width 583 height 299
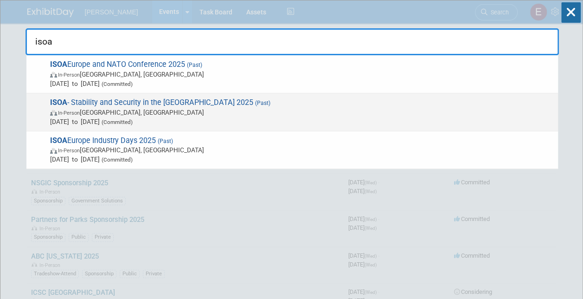
type input "isoa"
drag, startPoint x: 82, startPoint y: 100, endPoint x: 74, endPoint y: 101, distance: 8.5
click at [74, 101] on span "ISOA - Stability and Security in the Americas 2025 (Past) In-Person Miami, FL J…" at bounding box center [300, 112] width 506 height 28
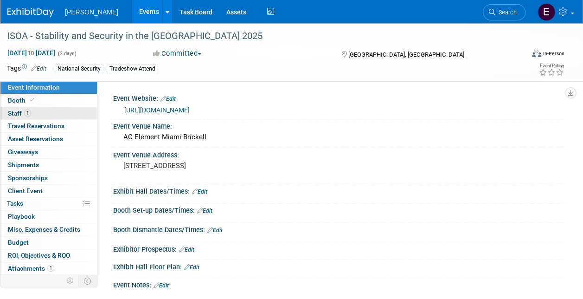
click at [63, 117] on link "1 Staff 1" at bounding box center [48, 113] width 96 height 13
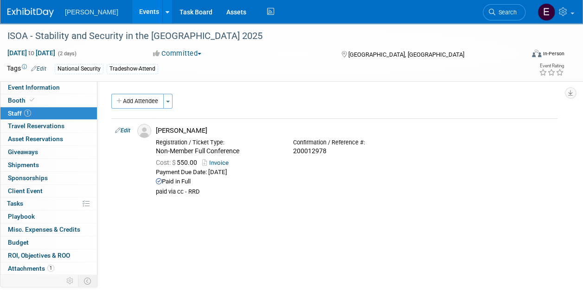
click at [499, 18] on link "Search" at bounding box center [504, 12] width 43 height 16
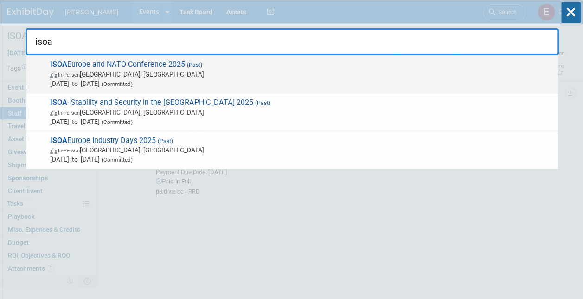
type input "isoa"
click at [196, 66] on span "(Past)" at bounding box center [193, 65] width 17 height 6
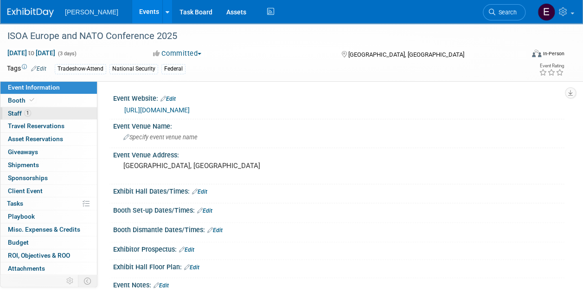
click at [32, 108] on link "1 Staff 1" at bounding box center [48, 113] width 96 height 13
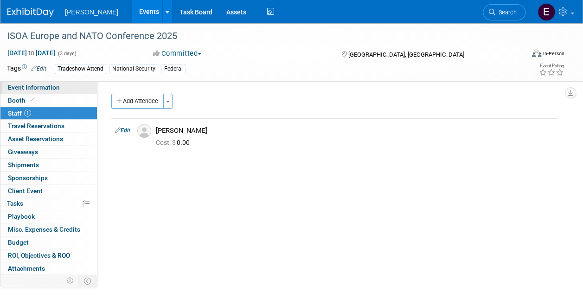
click at [52, 87] on span "Event Information" at bounding box center [34, 86] width 52 height 7
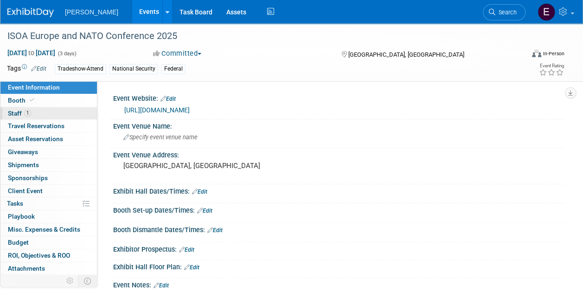
click at [51, 112] on link "1 Staff 1" at bounding box center [48, 113] width 96 height 13
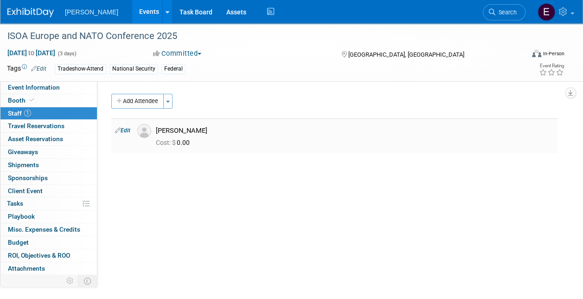
click at [123, 129] on link "Edit" at bounding box center [122, 130] width 15 height 6
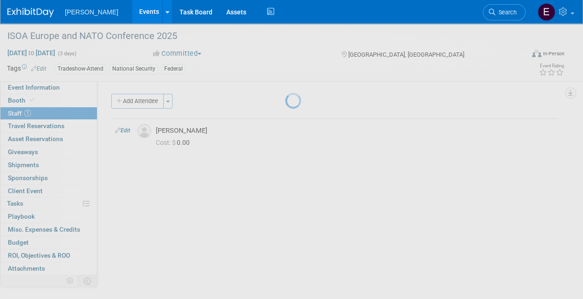
select select "21d1e228-c769-4c69-a7d8-cb5fdfca07f2"
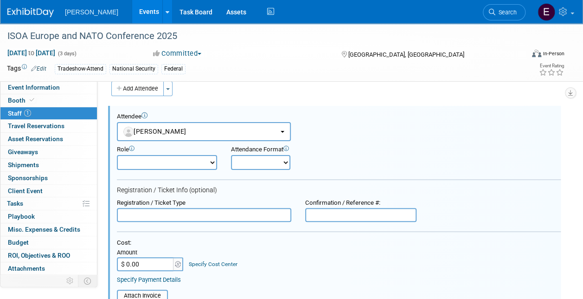
click at [155, 212] on input "text" at bounding box center [204, 215] width 174 height 14
type input "Self Registered"
drag, startPoint x: 175, startPoint y: 214, endPoint x: 25, endPoint y: 218, distance: 150.2
click at [28, 218] on div "Event Information Event Info Booth Booth 1 Staff 1 Staff 0 Travel Reservations …" at bounding box center [291, 239] width 583 height 457
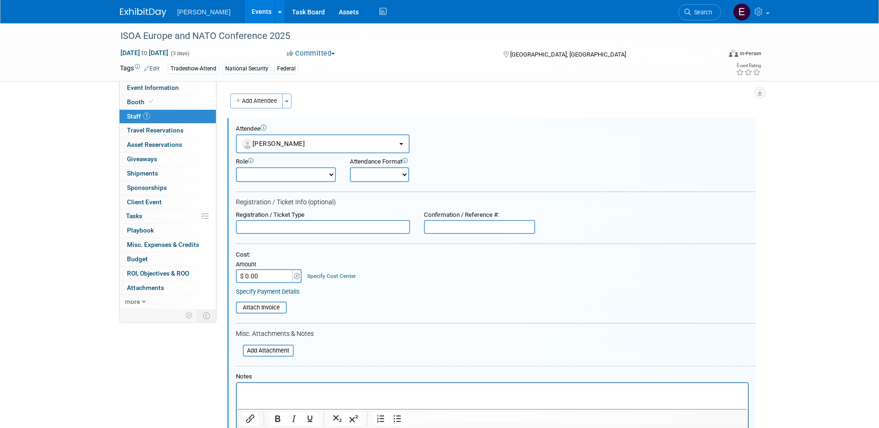
click at [245, 10] on link "Events" at bounding box center [262, 11] width 34 height 23
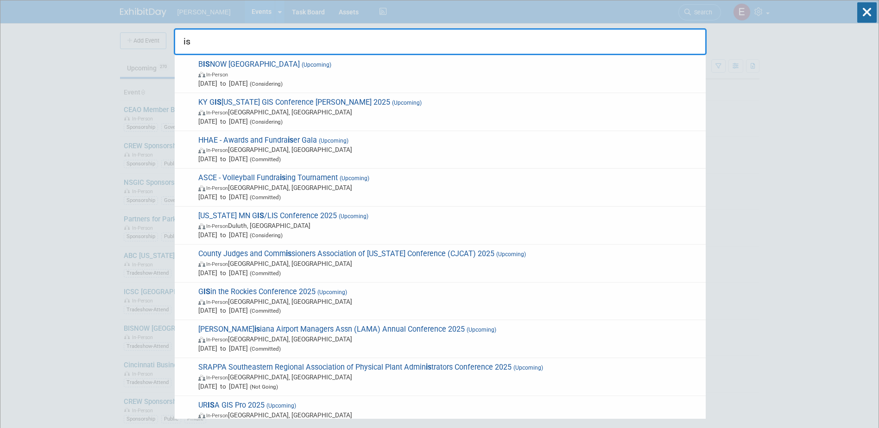
type input "iso"
